Goal: Transaction & Acquisition: Obtain resource

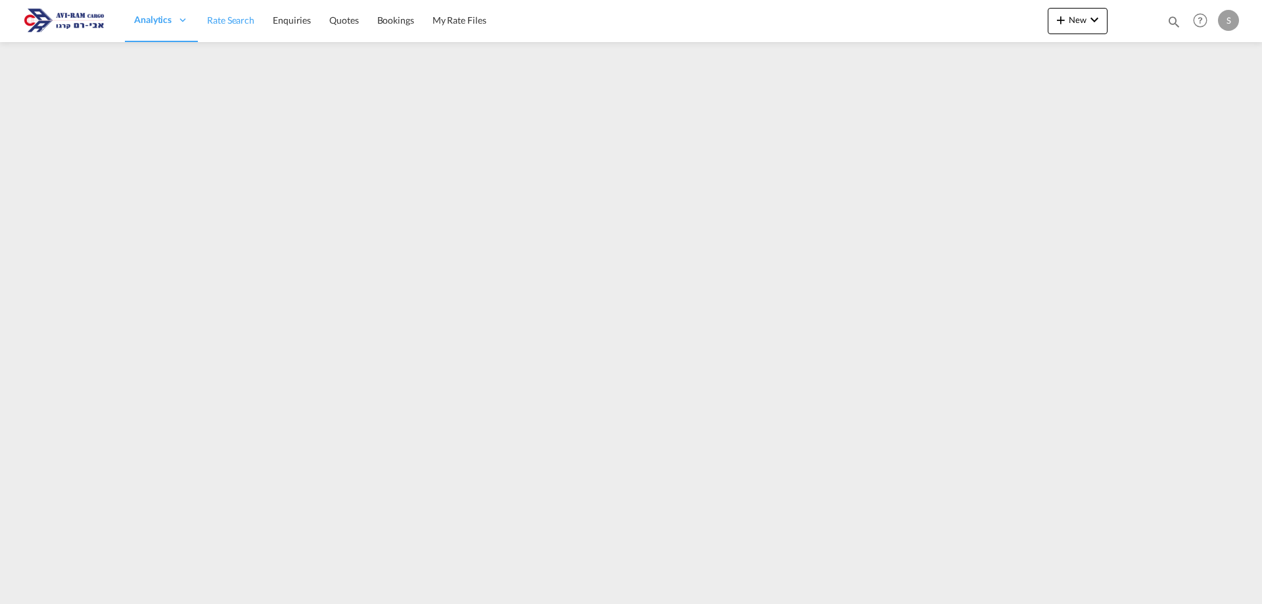
click at [213, 22] on span "Rate Search" at bounding box center [230, 19] width 47 height 11
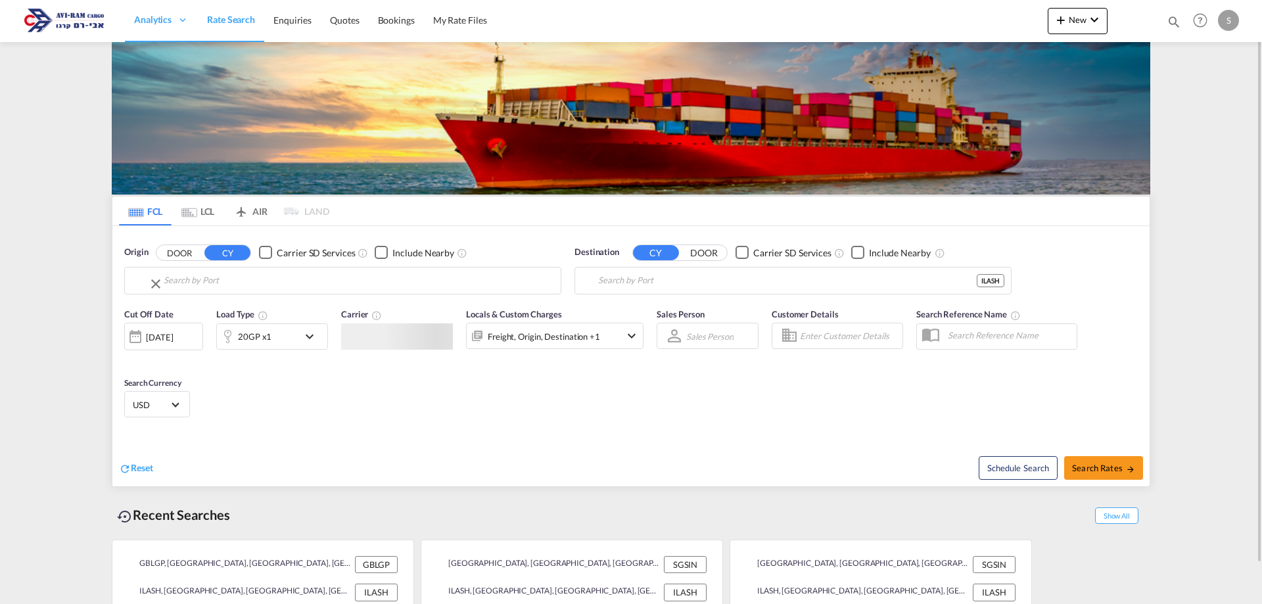
type input "[GEOGRAPHIC_DATA], [GEOGRAPHIC_DATA]"
type input "Ashdod, ILASH"
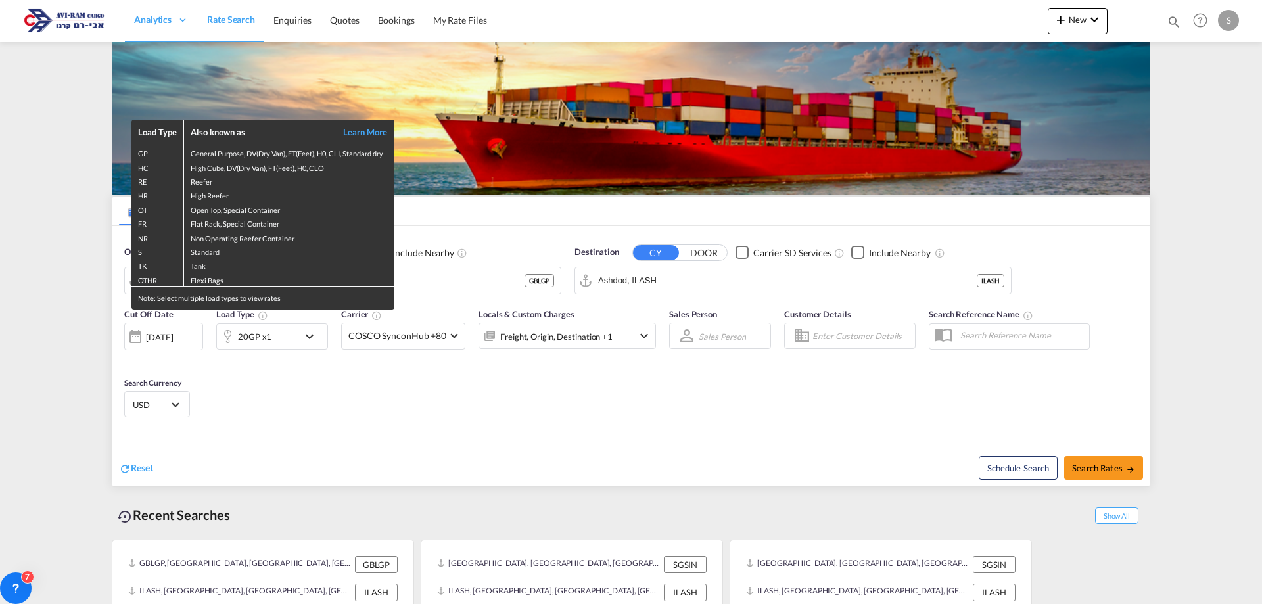
click at [1130, 471] on div "Load Type Also known as Learn More GP General Purpose, DV(Dry Van), FT(Feet), H…" at bounding box center [631, 302] width 1262 height 604
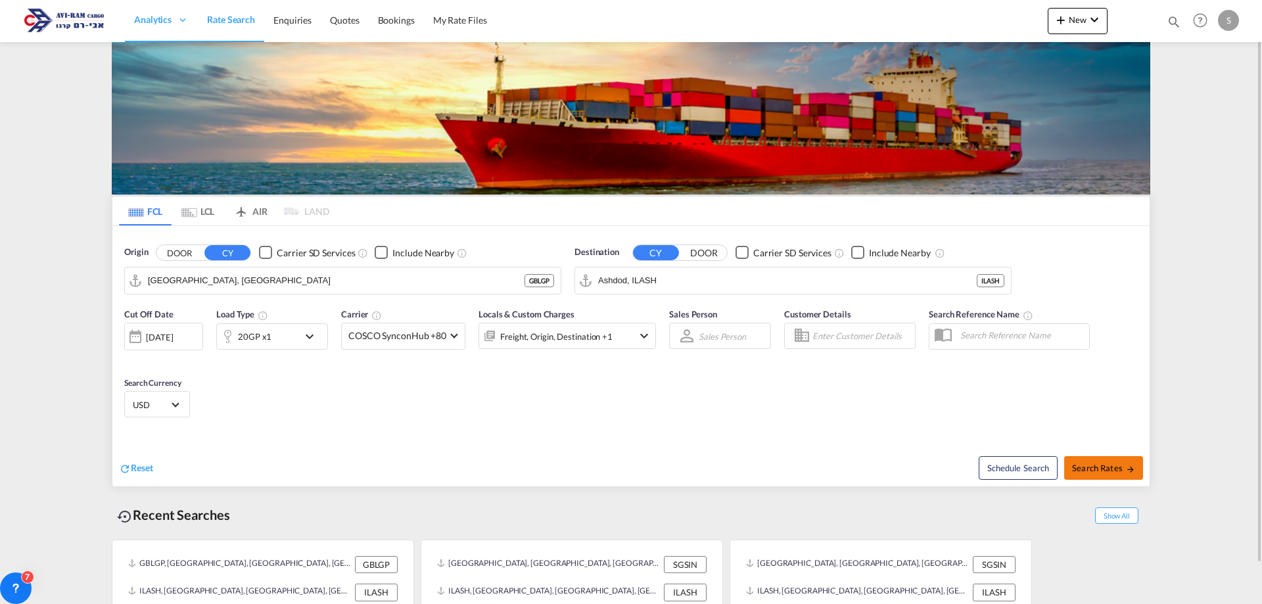
click at [1114, 467] on span "Search Rates" at bounding box center [1103, 468] width 63 height 11
type input "GBLGP to ILASH / [DATE]"
